Goal: Find specific page/section: Find specific page/section

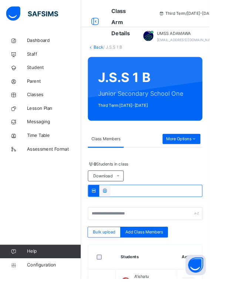
click at [42, 103] on span "Classes" at bounding box center [59, 103] width 59 height 7
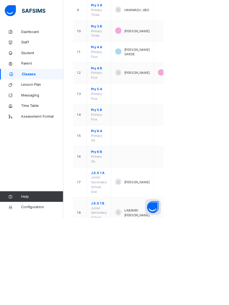
scroll to position [419, 0]
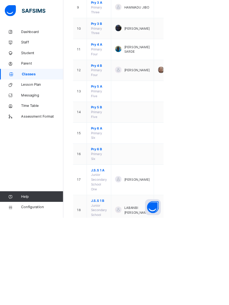
click at [136, 238] on td "J.S.S 1 A Junior Secondary School One" at bounding box center [139, 251] width 34 height 43
click at [136, 235] on span "J.S.S 1 A" at bounding box center [139, 238] width 23 height 7
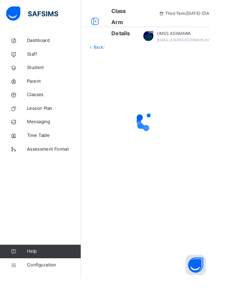
click at [148, 201] on div at bounding box center [159, 132] width 126 height 141
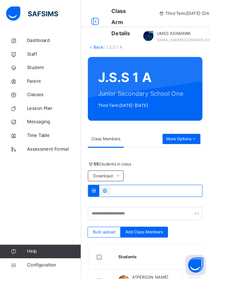
click at [192, 156] on div "More Options" at bounding box center [199, 151] width 42 height 11
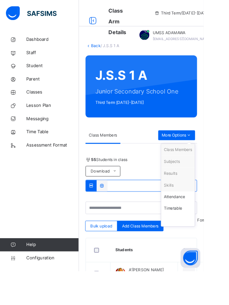
click at [194, 184] on div "Subjects" at bounding box center [201, 181] width 32 height 7
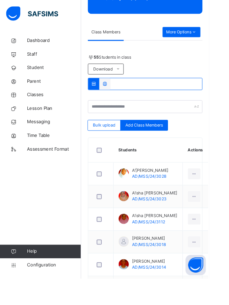
scroll to position [118, 0]
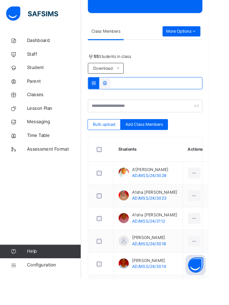
click at [196, 38] on div "More Options" at bounding box center [199, 34] width 42 height 11
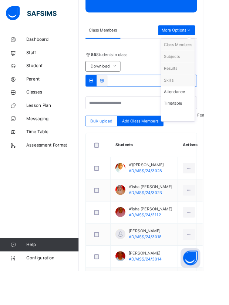
click at [210, 34] on icon at bounding box center [213, 34] width 6 height 7
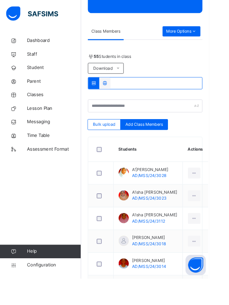
click at [202, 36] on span "More Options" at bounding box center [199, 34] width 34 height 7
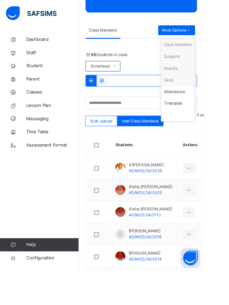
click at [196, 63] on div "Subjects" at bounding box center [201, 63] width 32 height 7
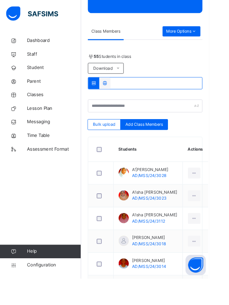
click at [194, 35] on span "More Options" at bounding box center [199, 34] width 34 height 7
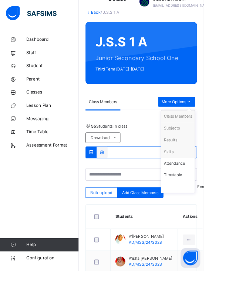
scroll to position [0, 0]
